Goal: Task Accomplishment & Management: Manage account settings

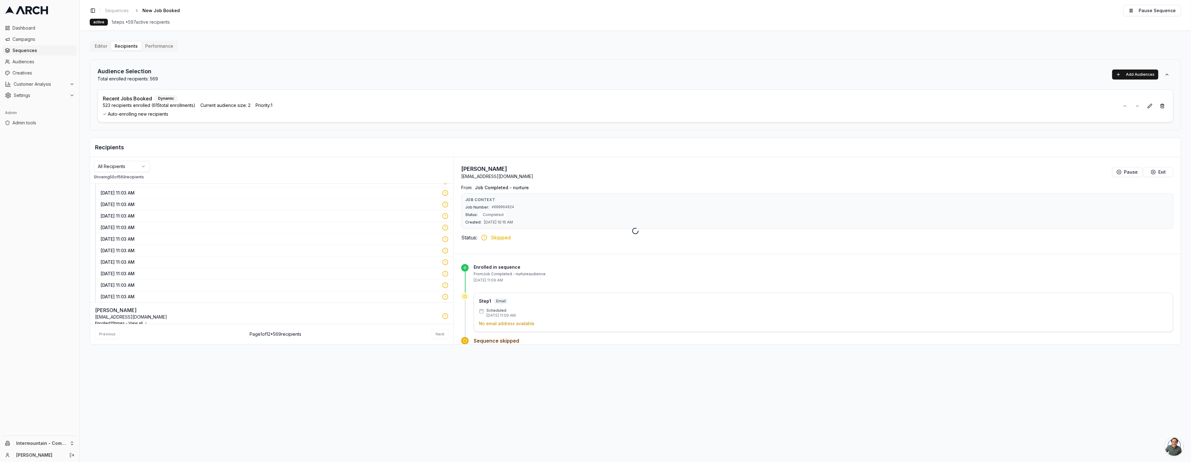
scroll to position [448, 0]
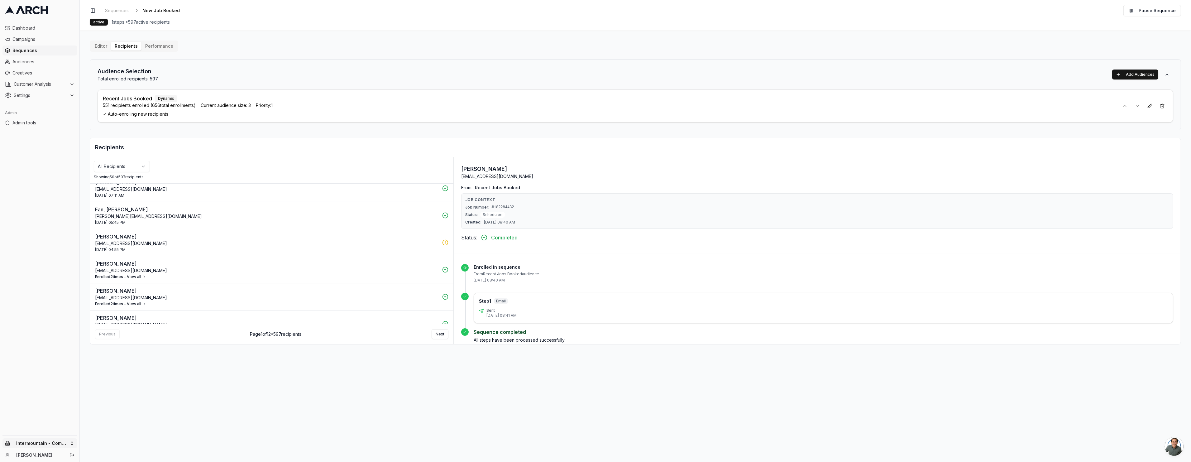
click at [52, 444] on html "Dashboard Campaigns Sequences Audiences Creatives Customer Analysis Settings Ad…" at bounding box center [595, 231] width 1191 height 462
click at [107, 349] on input "text" at bounding box center [119, 346] width 56 height 12
type input "superio"
click at [102, 431] on div "Intermountain - Superior Water & Air" at bounding box center [115, 437] width 69 height 16
click at [421, 110] on html "Dashboard Campaigns Sequences Audiences Creatives Customer Analysis Settings Ad…" at bounding box center [595, 231] width 1191 height 462
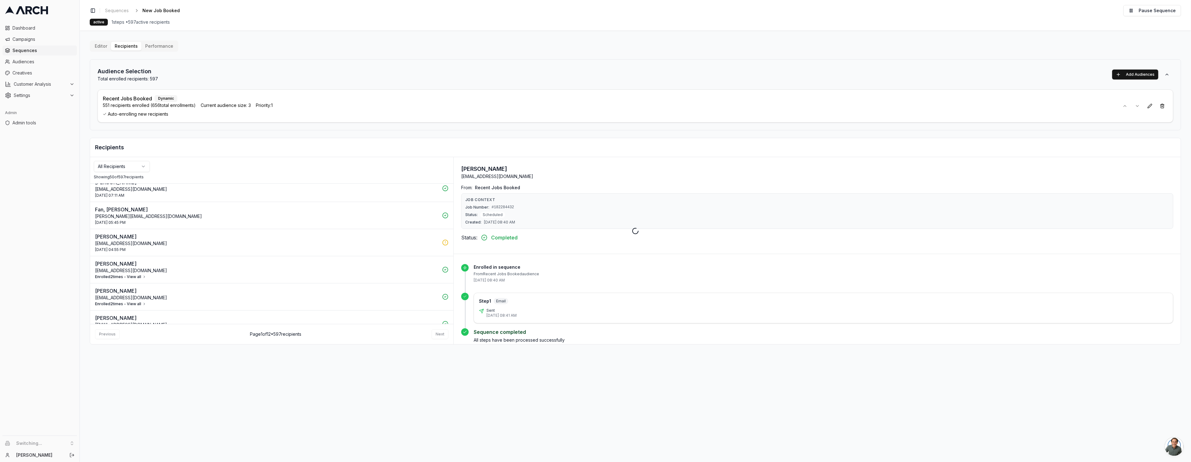
click at [124, 12] on div at bounding box center [635, 231] width 1111 height 462
